Goal: Transaction & Acquisition: Purchase product/service

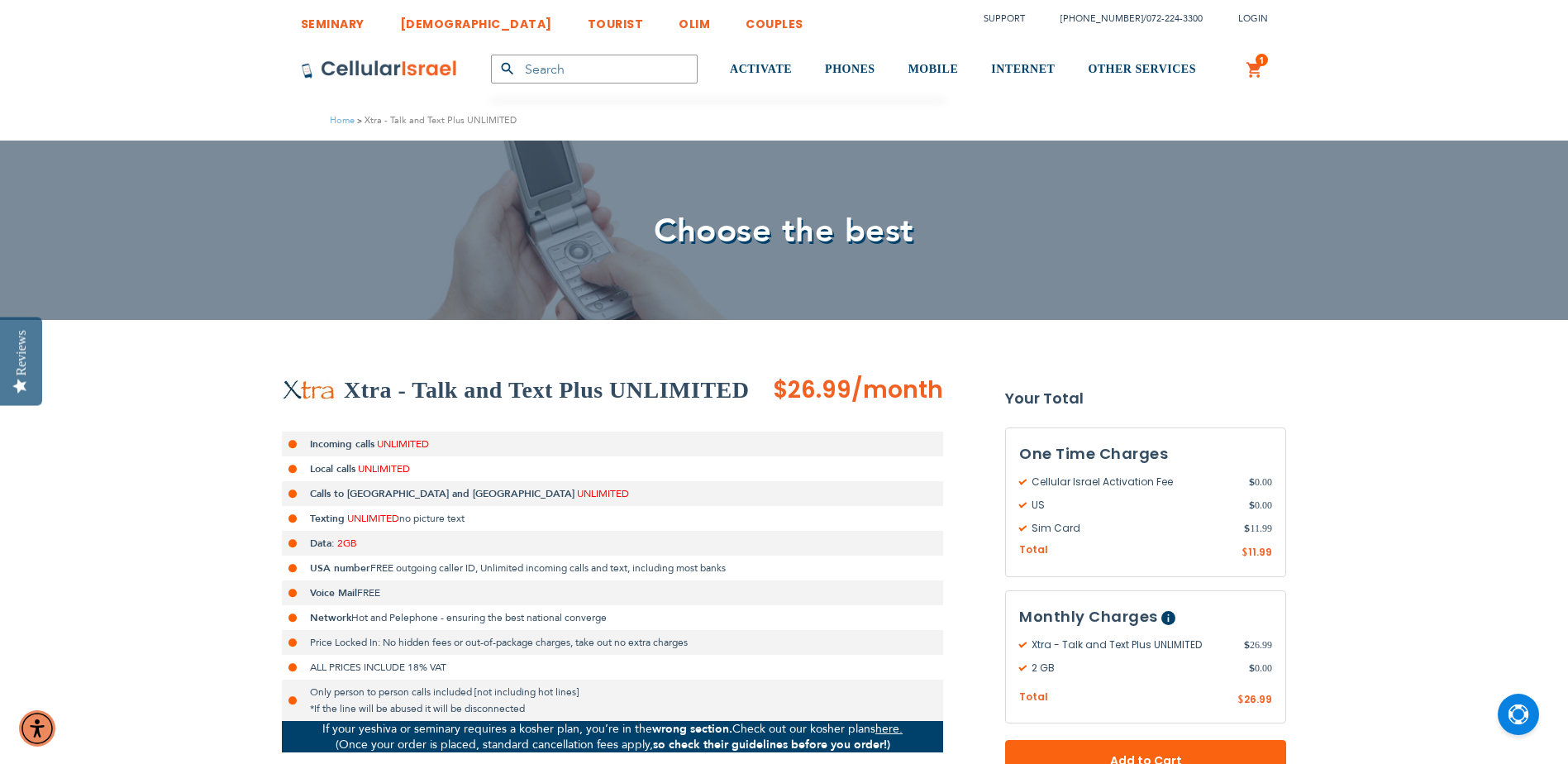
click at [1040, 390] on strong "Your Total" at bounding box center [1145, 398] width 281 height 25
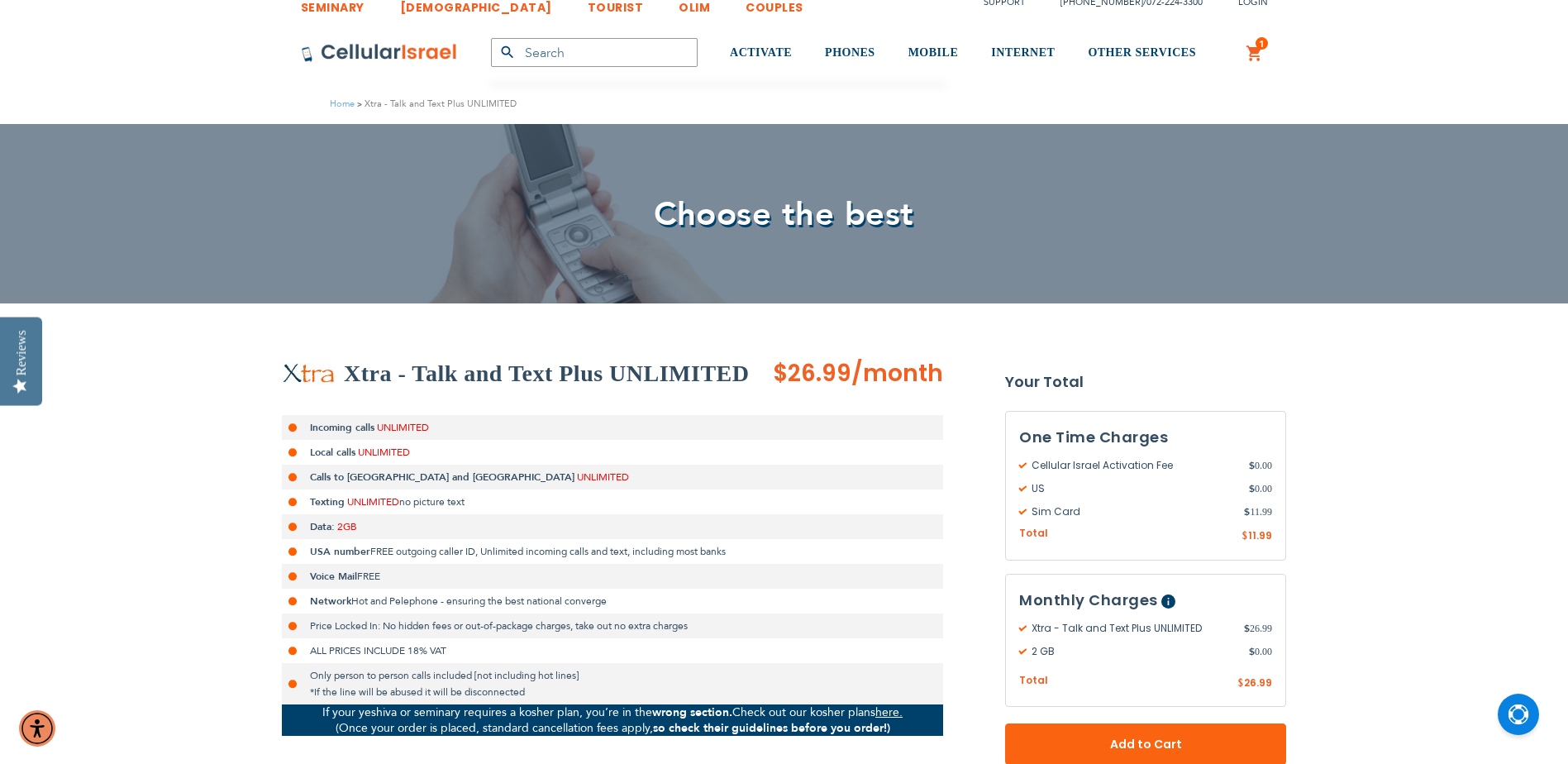
scroll to position [330, 0]
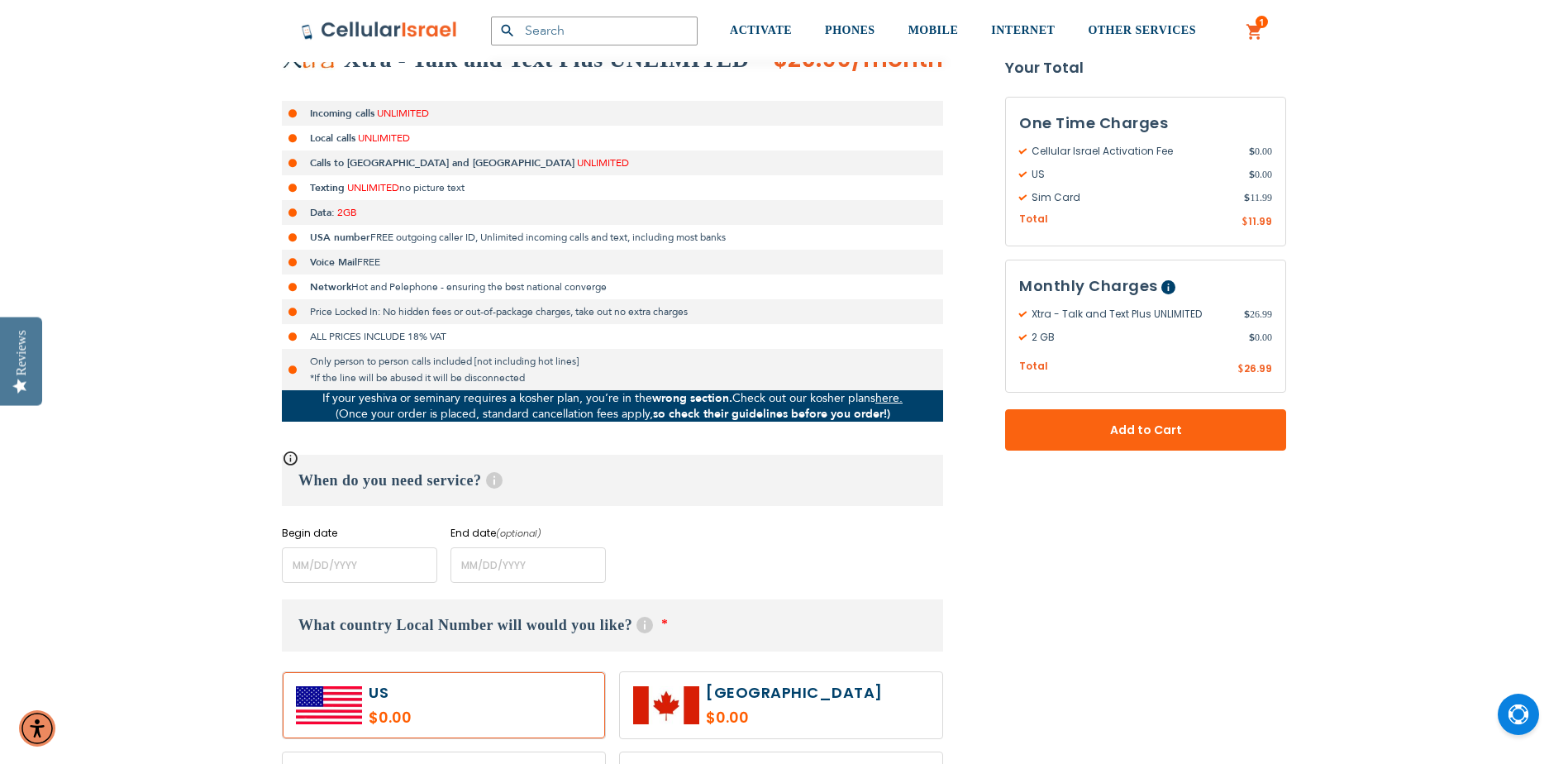
click at [591, 283] on span "Hot and Pelephone - ensuring the best national converge" at bounding box center [479, 286] width 255 height 13
drag, startPoint x: 591, startPoint y: 283, endPoint x: 539, endPoint y: 284, distance: 52.0
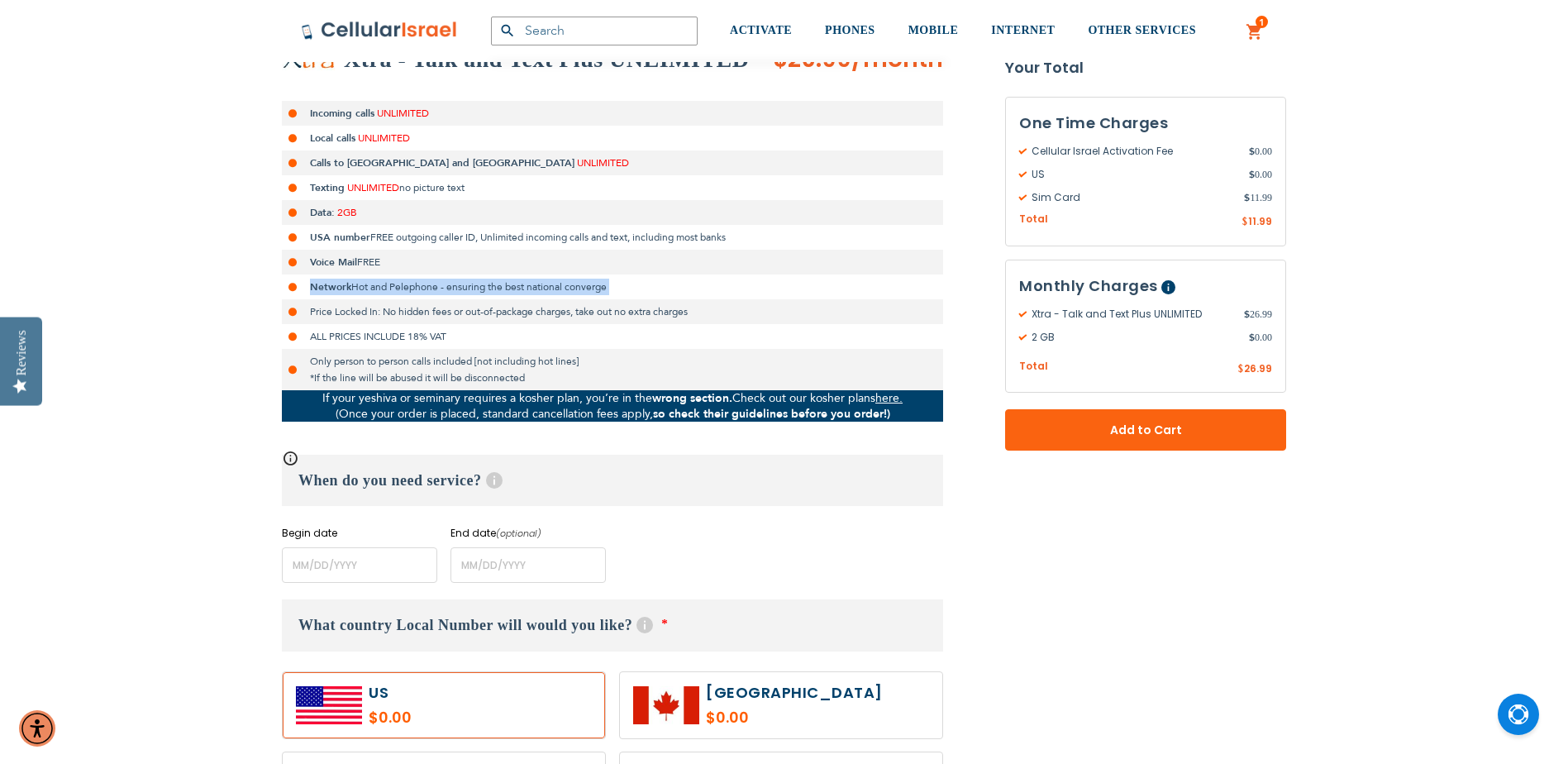
click at [539, 284] on span "Hot and Pelephone - ensuring the best national converge" at bounding box center [479, 286] width 255 height 13
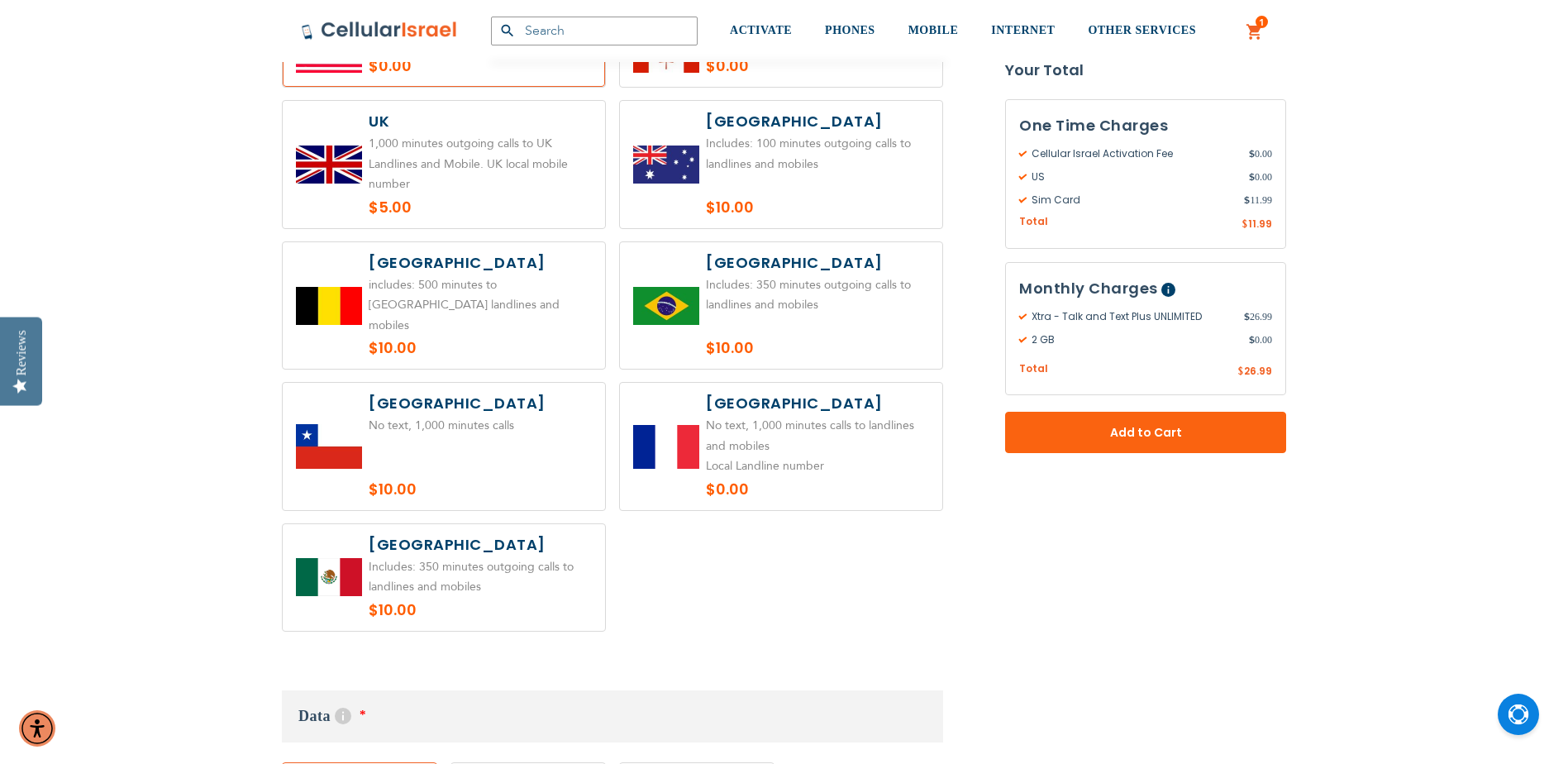
scroll to position [992, 0]
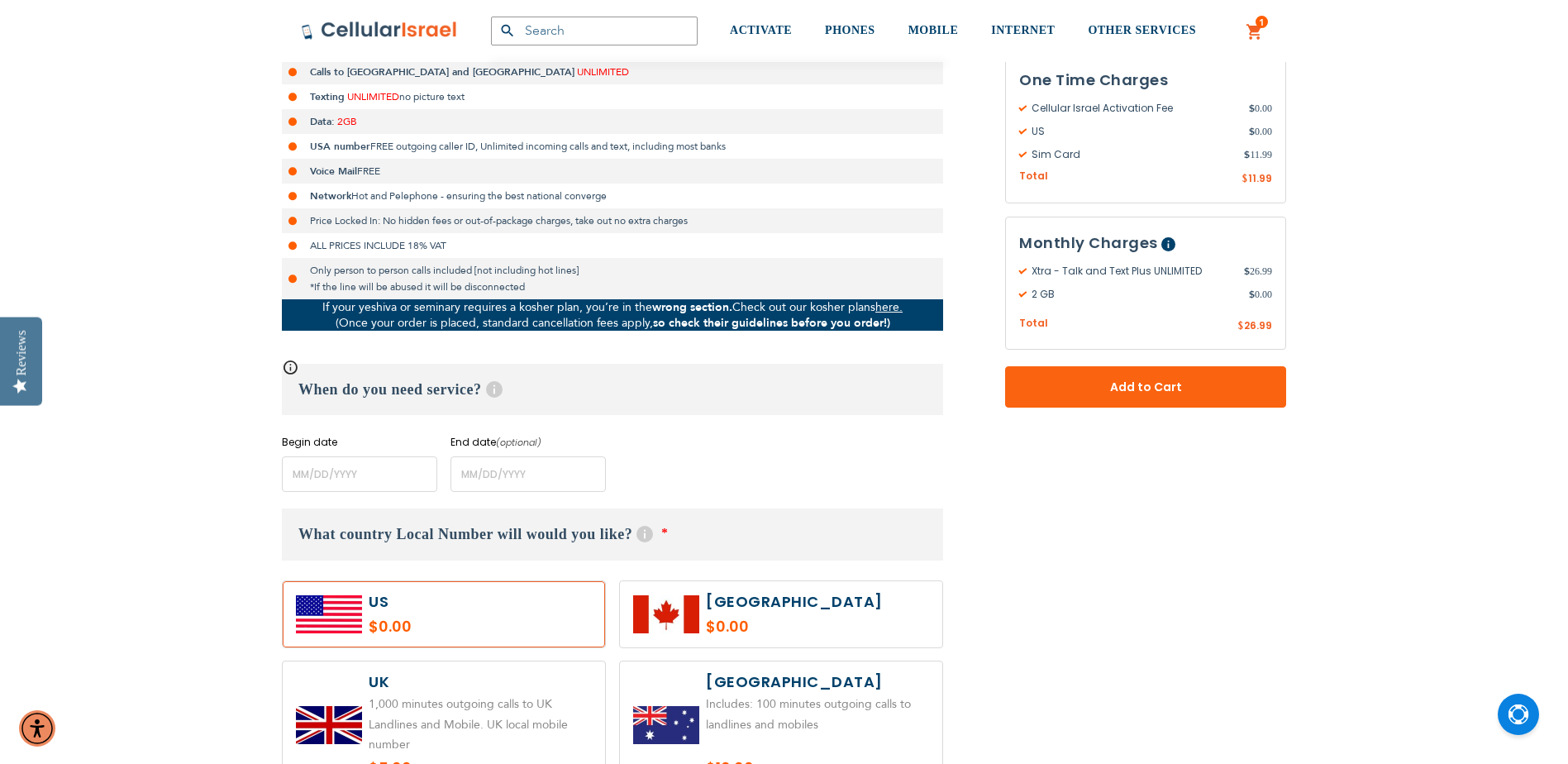
scroll to position [579, 0]
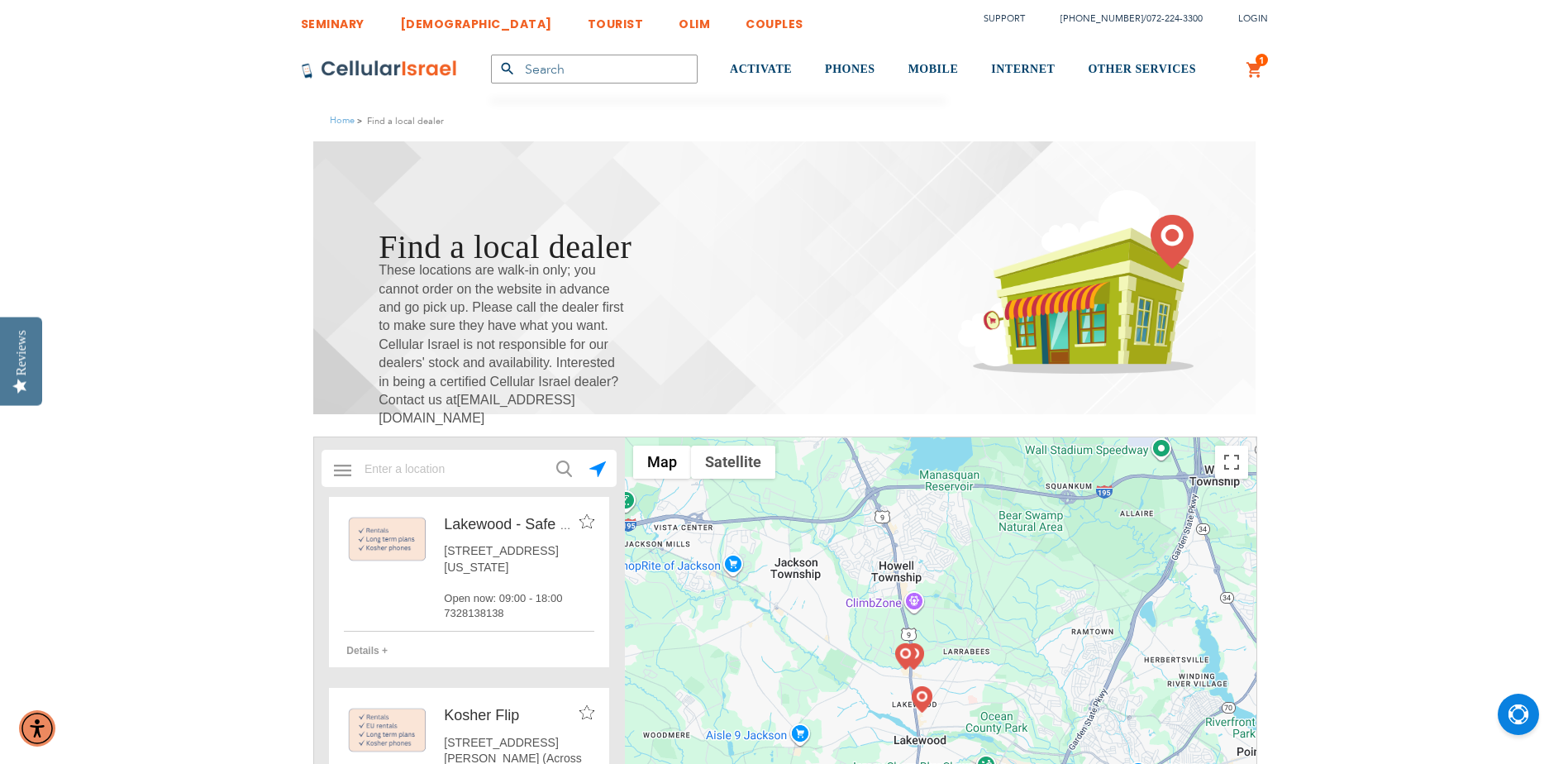
scroll to position [330, 0]
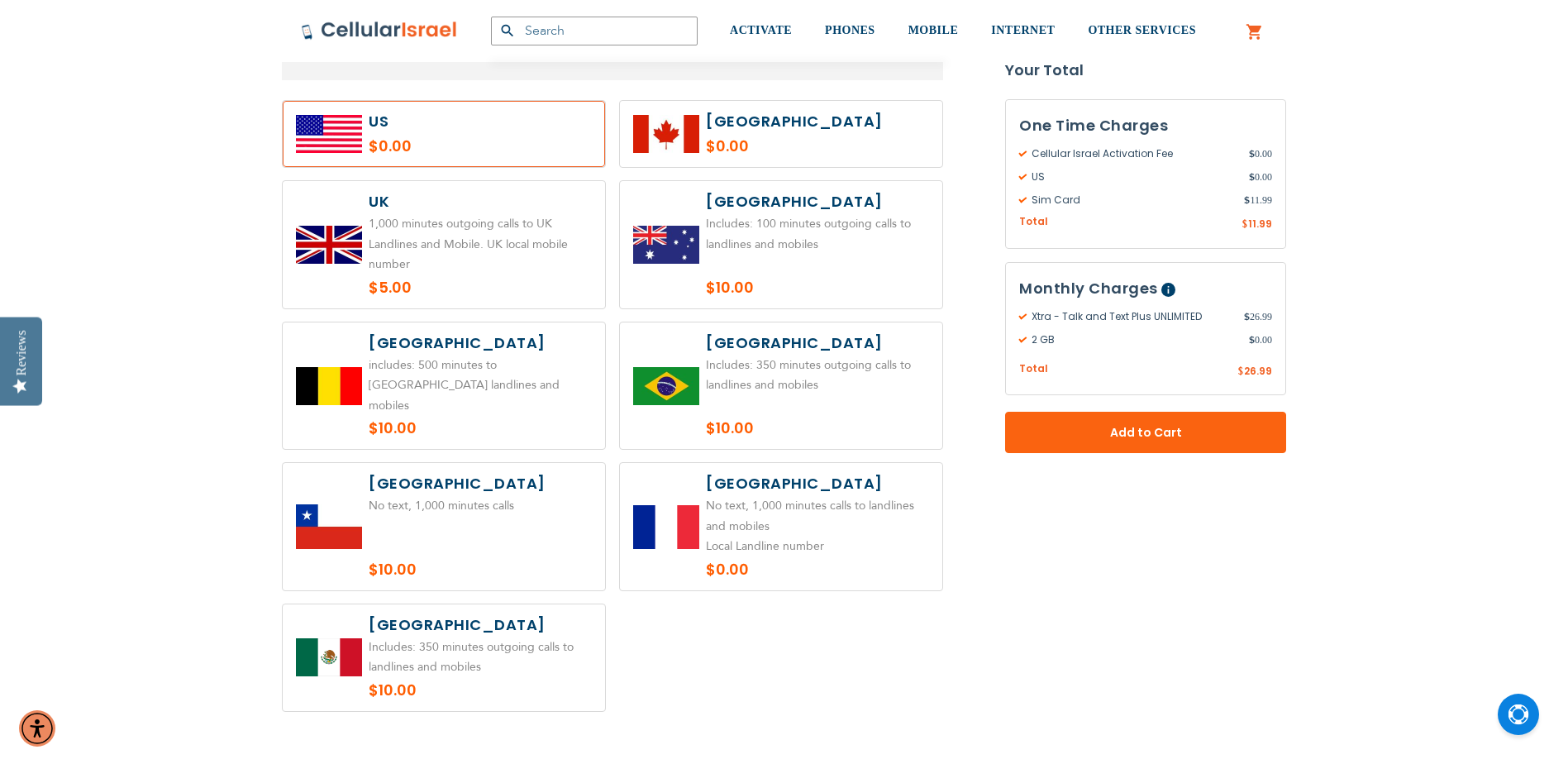
scroll to position [662, 0]
